Goal: Navigation & Orientation: Find specific page/section

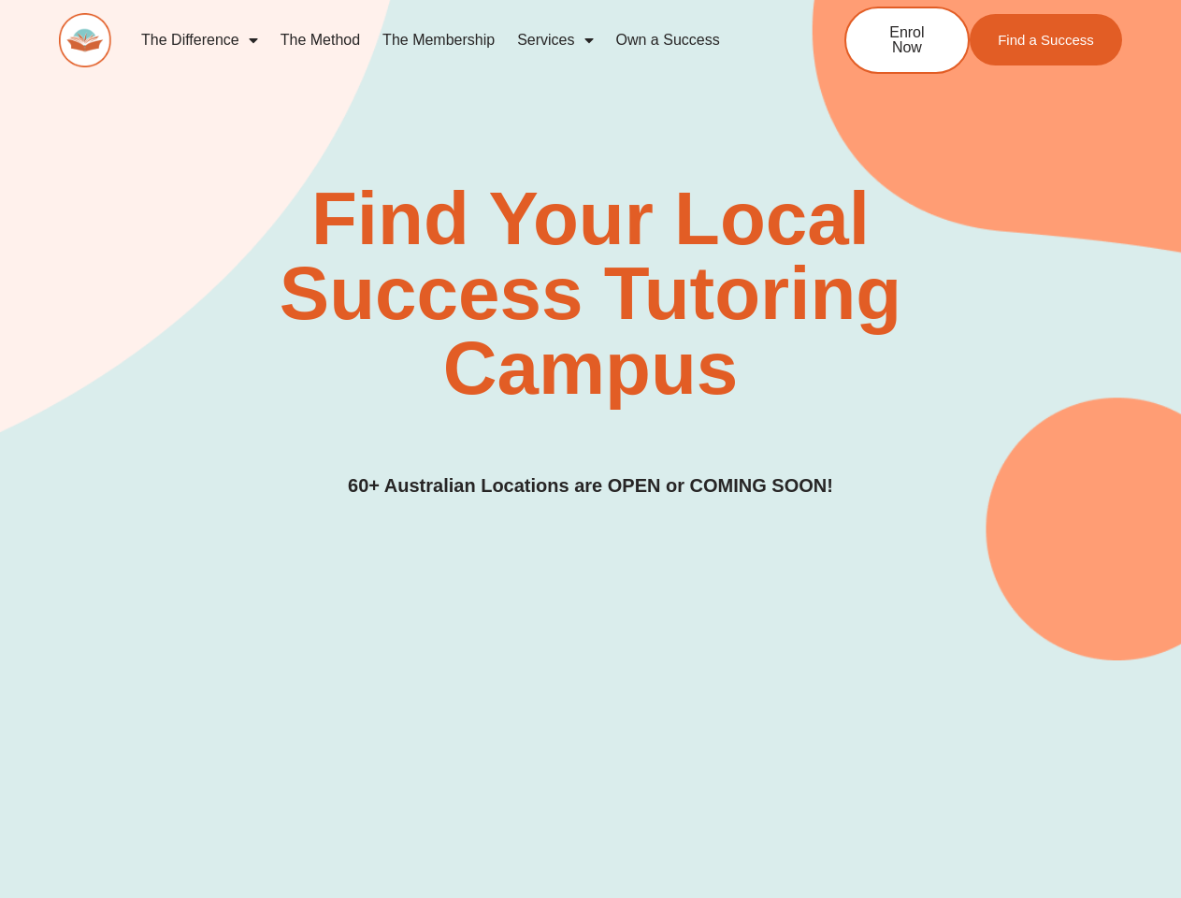
click at [590, 449] on div "Find Your Local Success Tutoring Campus 60+ Australian Locations are OPEN or CO…" at bounding box center [590, 340] width 1063 height 319
click at [554, 40] on link "Services" at bounding box center [555, 40] width 98 height 43
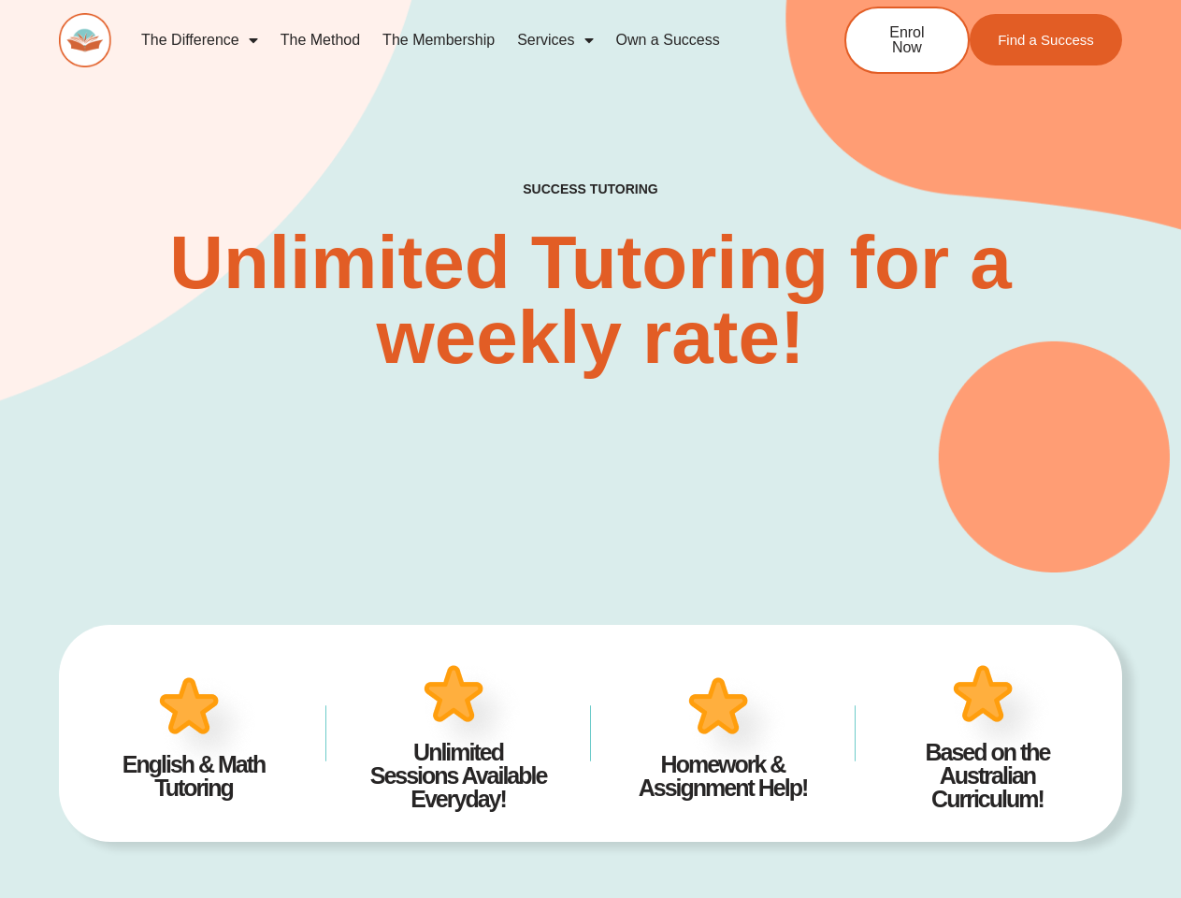
click at [590, 449] on div "SUCCESS TUTORING​ Unlimited Tutoring for a weekly rate!" at bounding box center [590, 249] width 1063 height 645
click at [554, 40] on link "Services" at bounding box center [555, 40] width 98 height 43
